Goal: Task Accomplishment & Management: Manage account settings

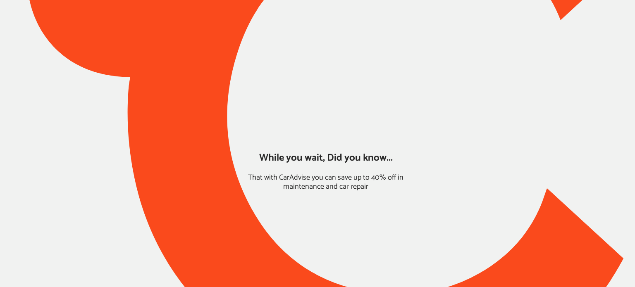
type input "*****"
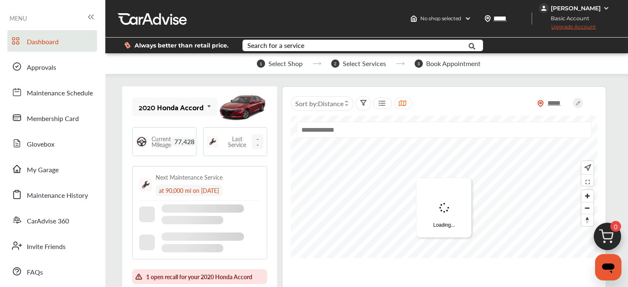
click at [564, 5] on div "[PERSON_NAME]" at bounding box center [576, 8] width 50 height 7
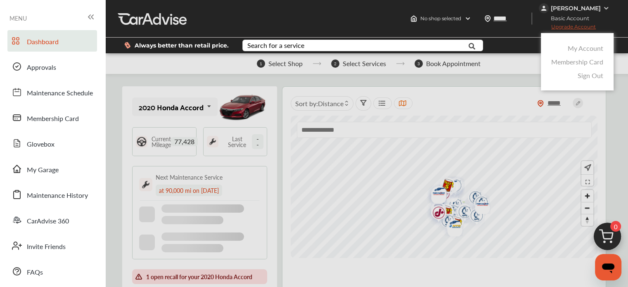
click at [578, 50] on link "My Account" at bounding box center [586, 48] width 36 height 10
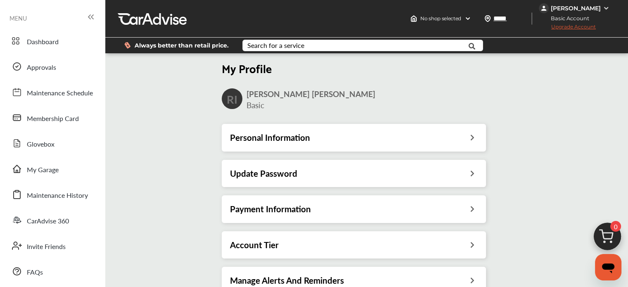
click at [296, 210] on h3 "Payment Information" at bounding box center [270, 209] width 81 height 11
